Goal: Task Accomplishment & Management: Manage account settings

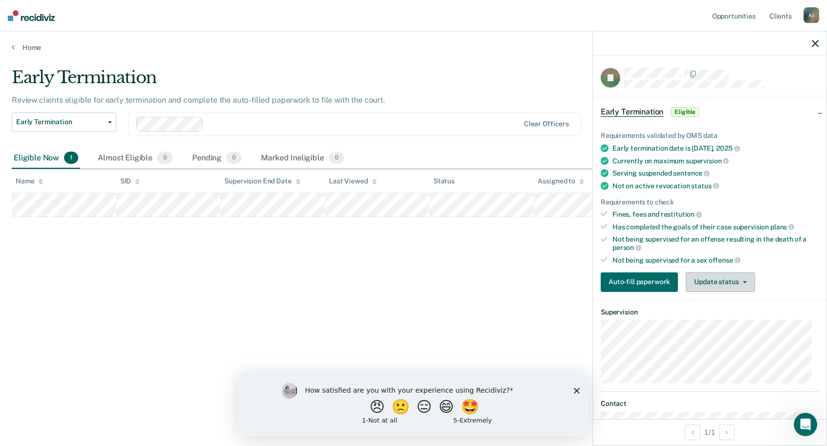
click at [715, 276] on button "Update status" at bounding box center [719, 282] width 69 height 20
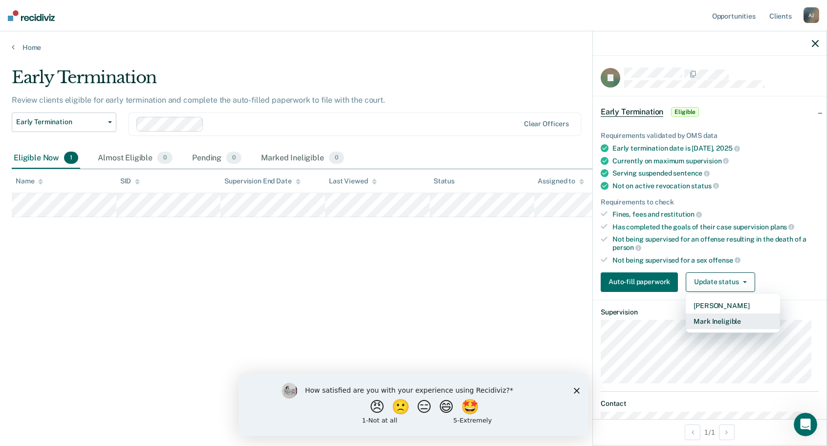
click at [722, 319] on button "Mark Ineligible" at bounding box center [732, 321] width 94 height 16
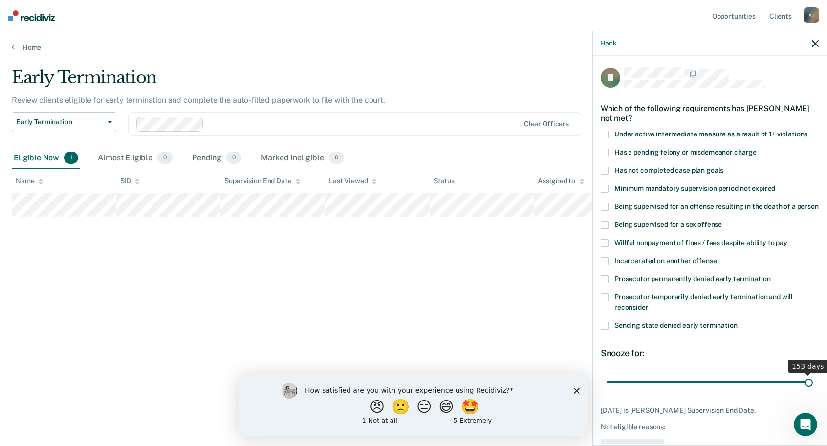
drag, startPoint x: 648, startPoint y: 390, endPoint x: 818, endPoint y: 394, distance: 170.5
click at [812, 390] on input "range" at bounding box center [709, 381] width 206 height 17
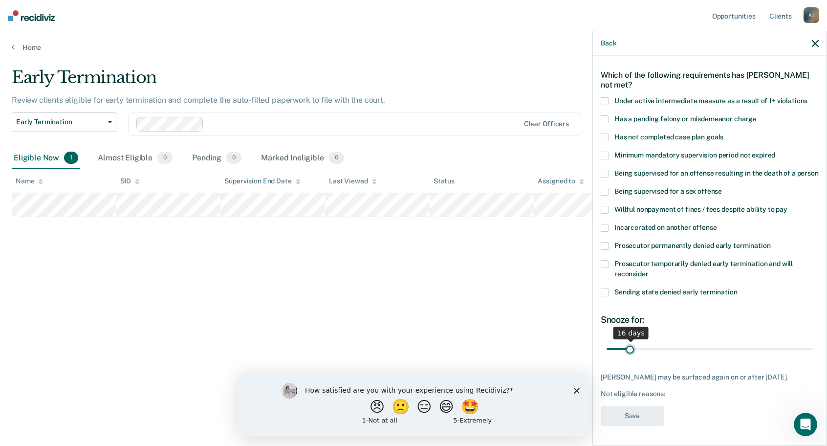
drag, startPoint x: 796, startPoint y: 350, endPoint x: 629, endPoint y: 346, distance: 167.1
type input "16"
click at [629, 346] on input "range" at bounding box center [709, 348] width 206 height 17
click at [604, 133] on span at bounding box center [604, 137] width 8 height 8
click at [636, 423] on button "Save" at bounding box center [631, 415] width 63 height 20
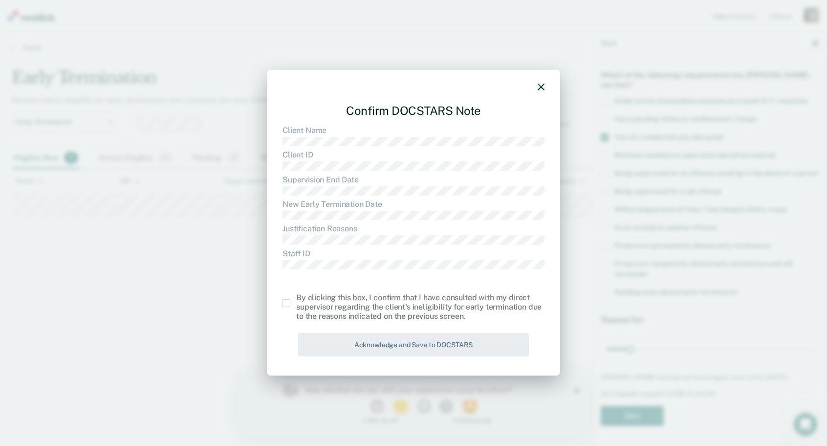
click at [287, 306] on span at bounding box center [286, 303] width 8 height 8
click at [296, 299] on input "checkbox" at bounding box center [296, 299] width 0 height 0
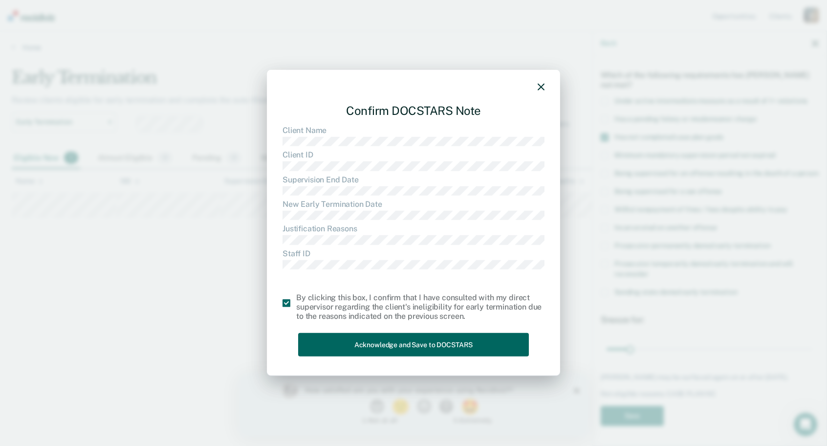
click at [392, 344] on button "Acknowledge and Save to DOCSTARS" at bounding box center [413, 344] width 231 height 24
